Goal: Transaction & Acquisition: Purchase product/service

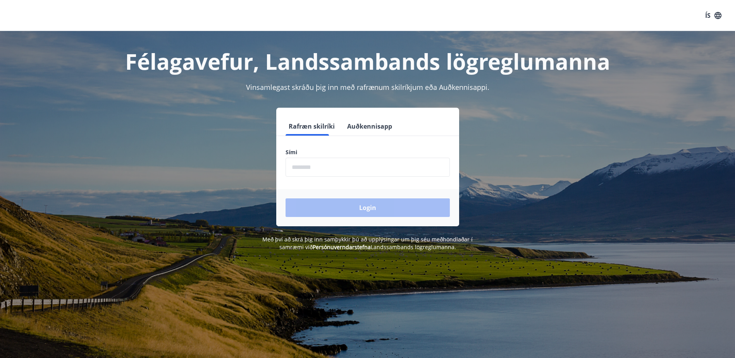
click at [314, 168] on input "phone" at bounding box center [367, 167] width 164 height 19
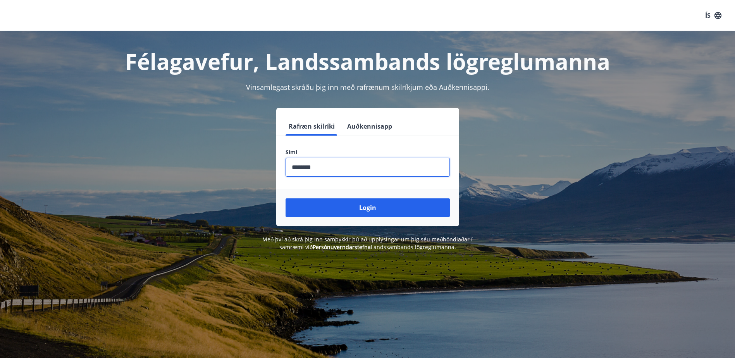
type input "********"
click at [285, 198] on button "Login" at bounding box center [367, 207] width 164 height 19
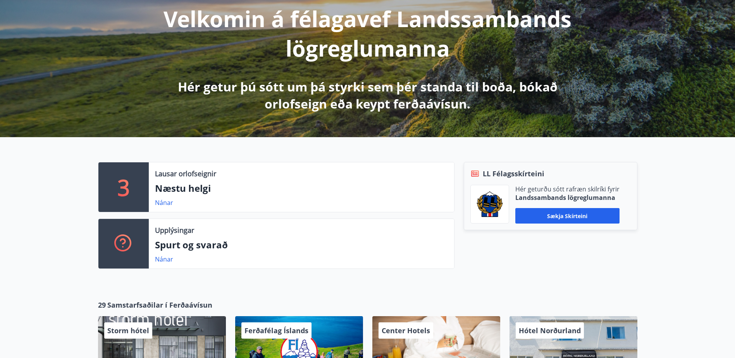
scroll to position [116, 0]
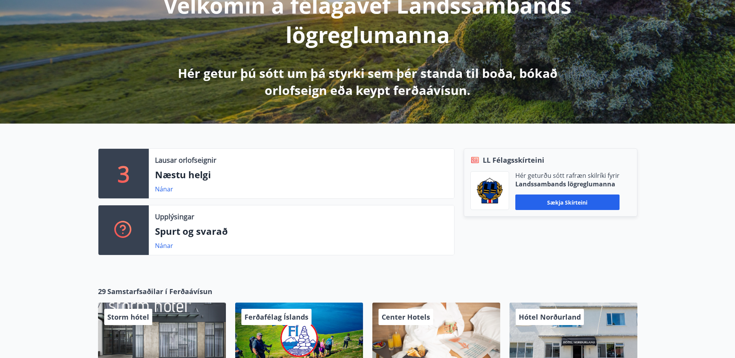
click at [120, 169] on p "3" at bounding box center [123, 173] width 12 height 29
click at [169, 190] on link "Nánar" at bounding box center [164, 189] width 18 height 9
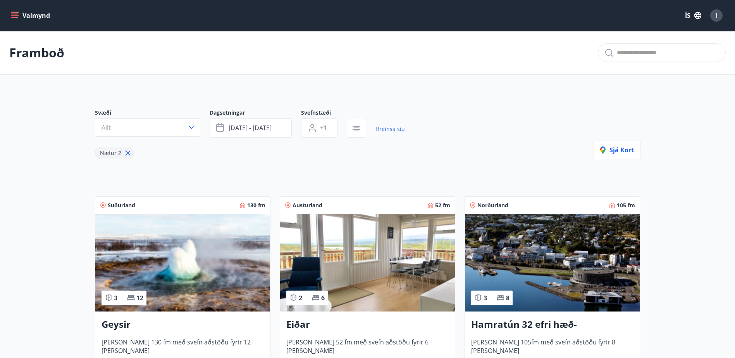
click at [8, 16] on div "Valmynd ÍS I" at bounding box center [367, 15] width 735 height 31
click at [13, 16] on icon "menu" at bounding box center [15, 16] width 8 height 8
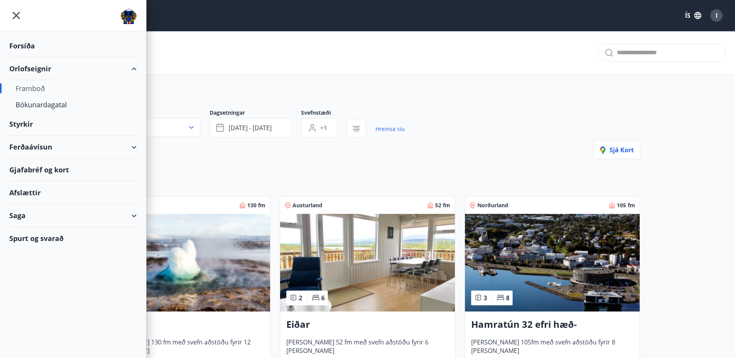
click at [127, 152] on div "Ferðaávísun" at bounding box center [72, 147] width 127 height 23
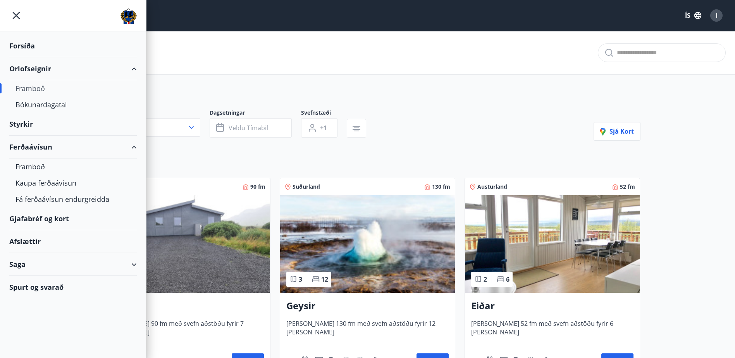
type input "*"
click at [37, 171] on div "Framboð" at bounding box center [72, 166] width 115 height 16
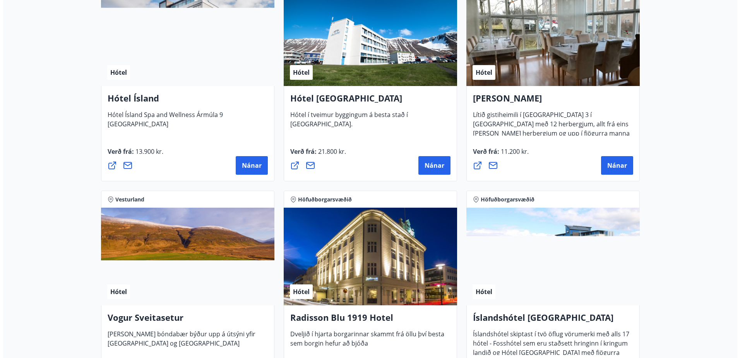
scroll to position [1239, 0]
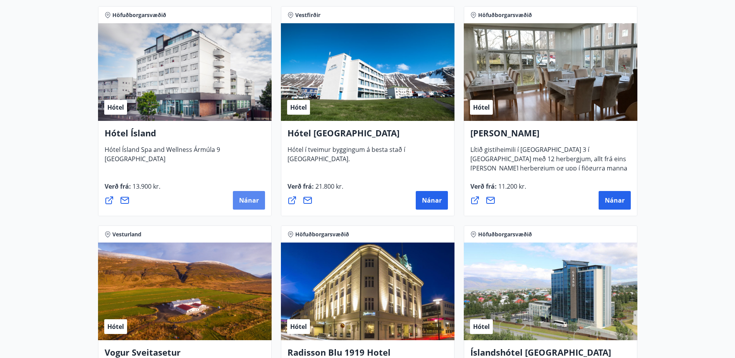
click at [240, 197] on span "Nánar" at bounding box center [249, 200] width 20 height 9
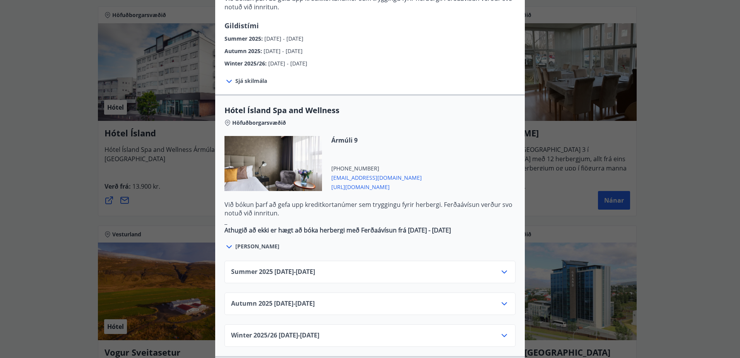
scroll to position [348, 0]
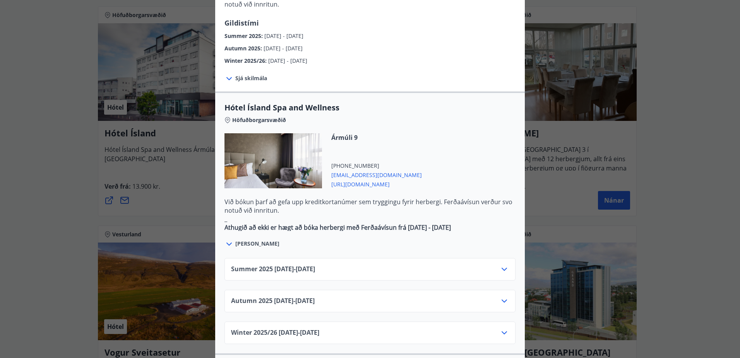
click at [508, 290] on div "Autumn 2025 01.10.25 - 28.10.25" at bounding box center [370, 301] width 291 height 22
click at [500, 296] on icon at bounding box center [504, 300] width 9 height 9
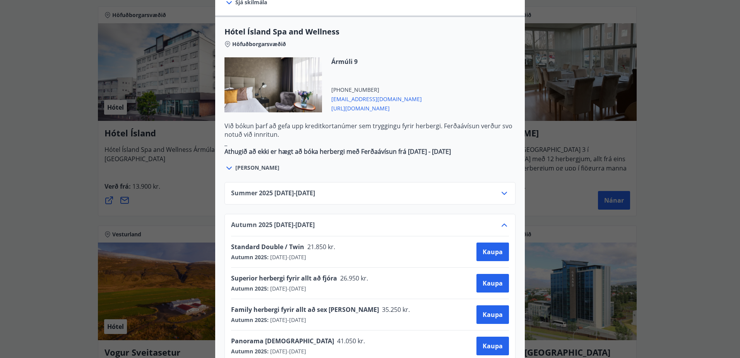
scroll to position [426, 0]
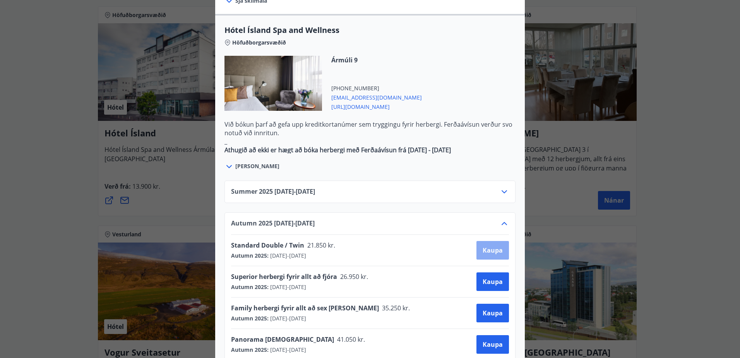
click at [489, 246] on span "Kaupa" at bounding box center [493, 250] width 20 height 9
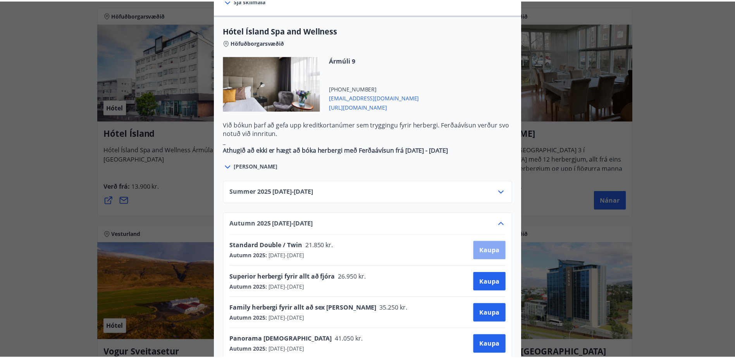
scroll to position [1, 0]
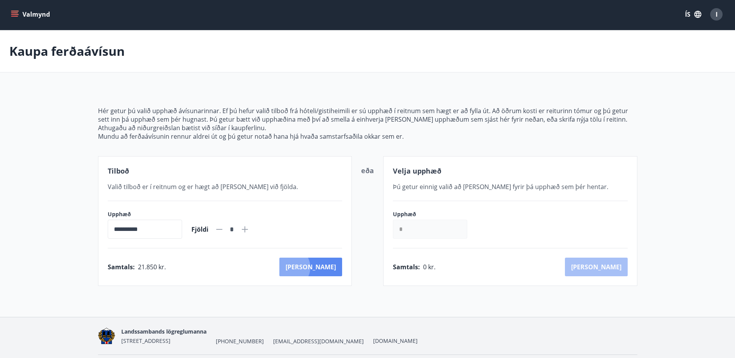
click at [323, 267] on button "Kaup" at bounding box center [310, 266] width 63 height 19
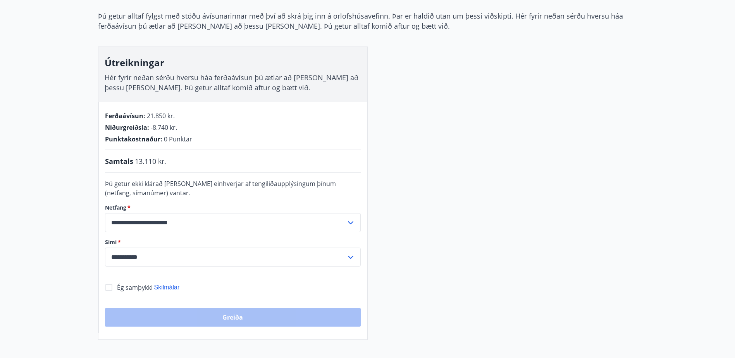
scroll to position [79, 0]
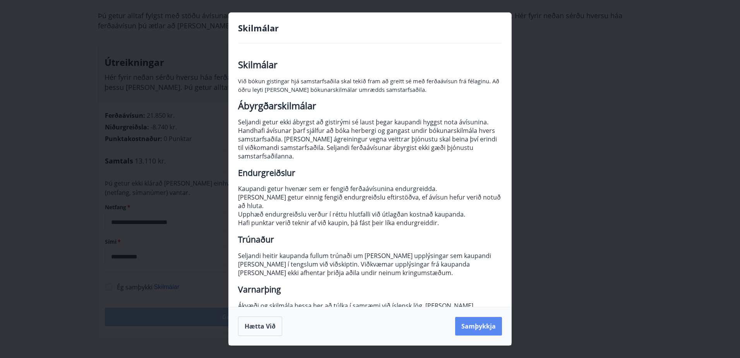
click at [475, 322] on button "Samþykkja" at bounding box center [478, 326] width 47 height 19
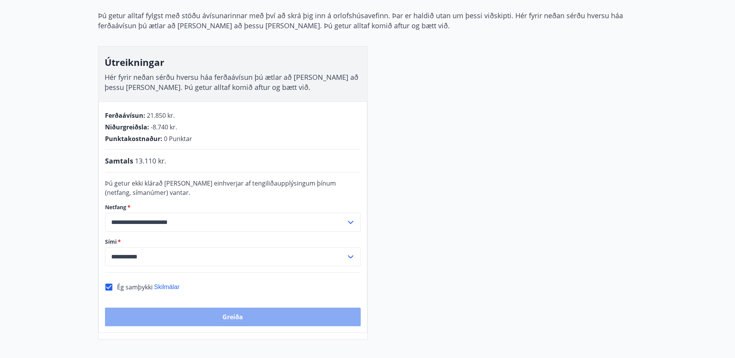
click at [223, 310] on button "Greiða" at bounding box center [233, 316] width 256 height 19
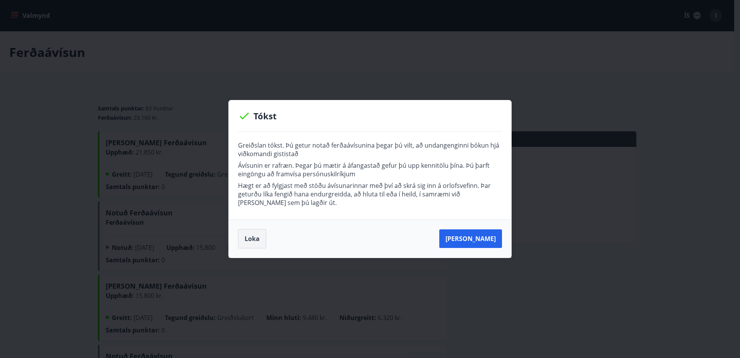
click at [251, 240] on button "Loka" at bounding box center [252, 238] width 28 height 19
